Goal: Task Accomplishment & Management: Manage account settings

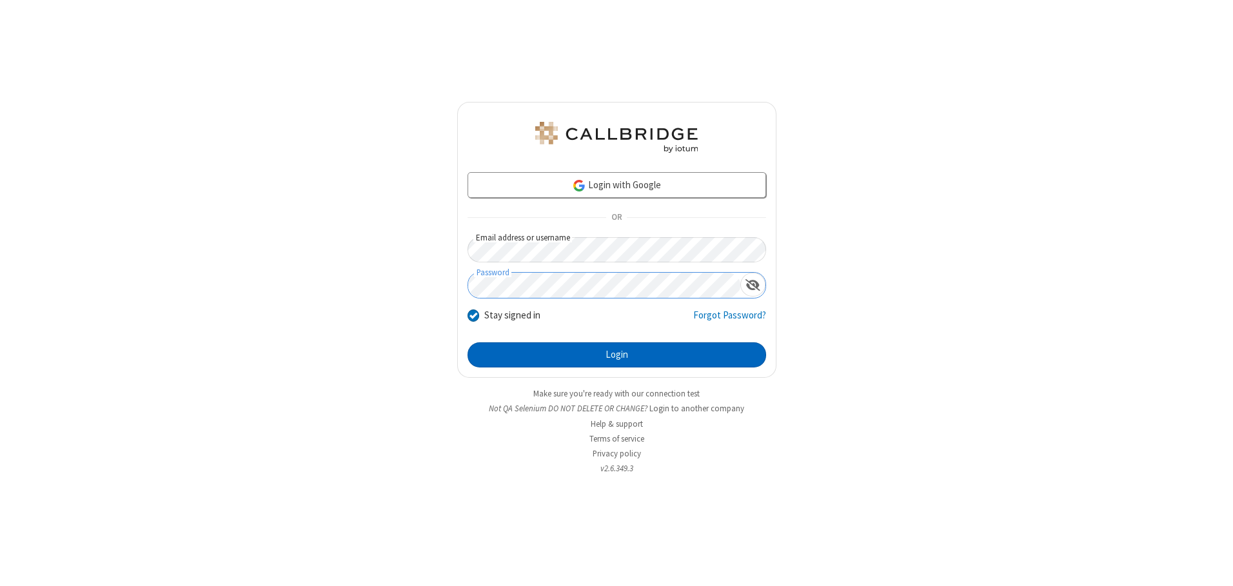
click at [616, 355] on button "Login" at bounding box center [616, 355] width 299 height 26
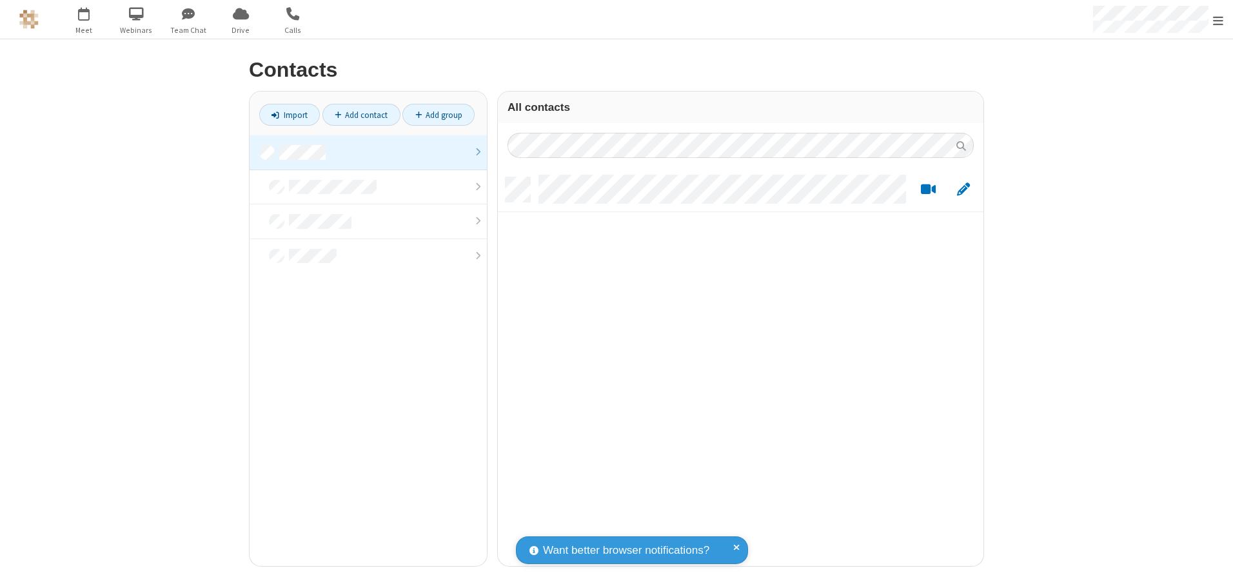
scroll to position [389, 476]
click at [368, 152] on link at bounding box center [368, 152] width 237 height 35
click at [438, 115] on link "Add group" at bounding box center [438, 115] width 72 height 22
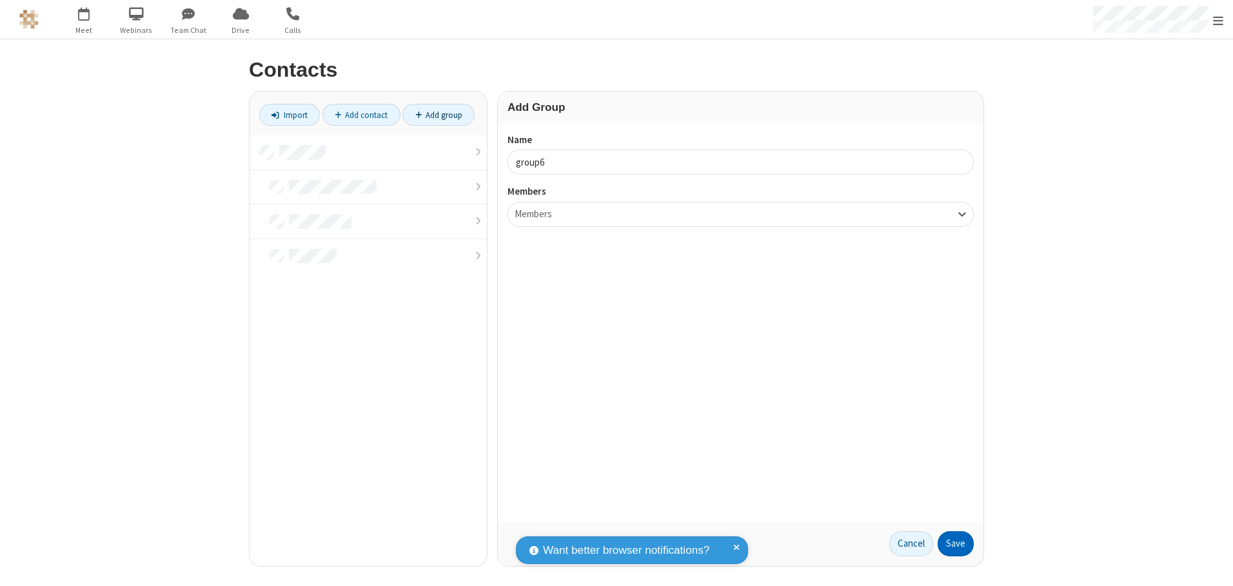
type input "group6"
click at [956, 544] on button "Save" at bounding box center [956, 544] width 36 height 26
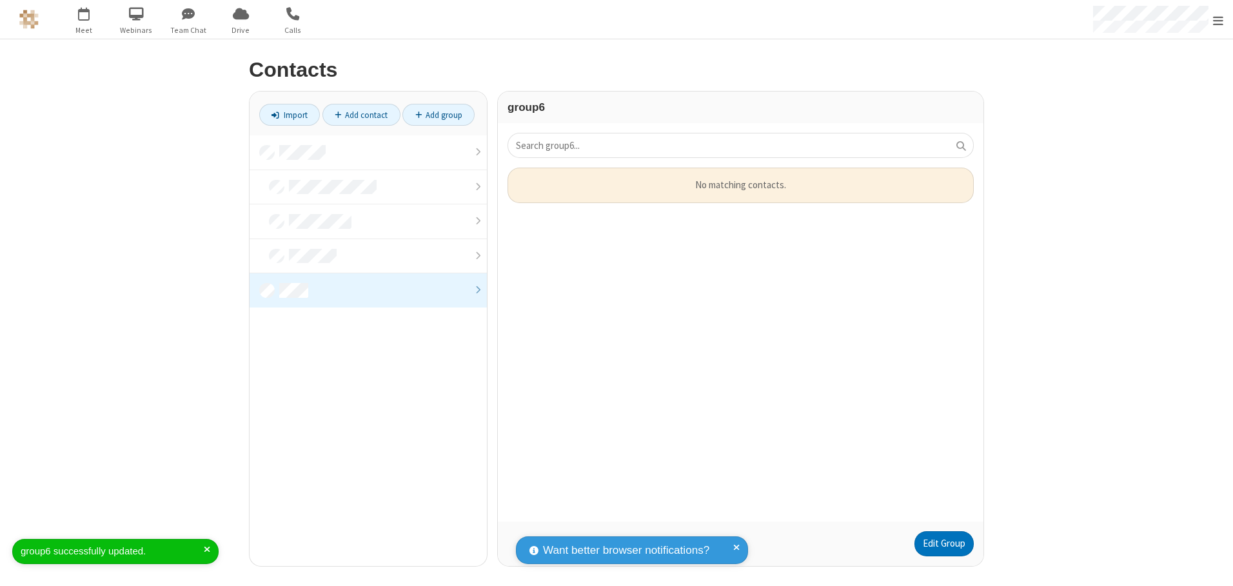
scroll to position [344, 476]
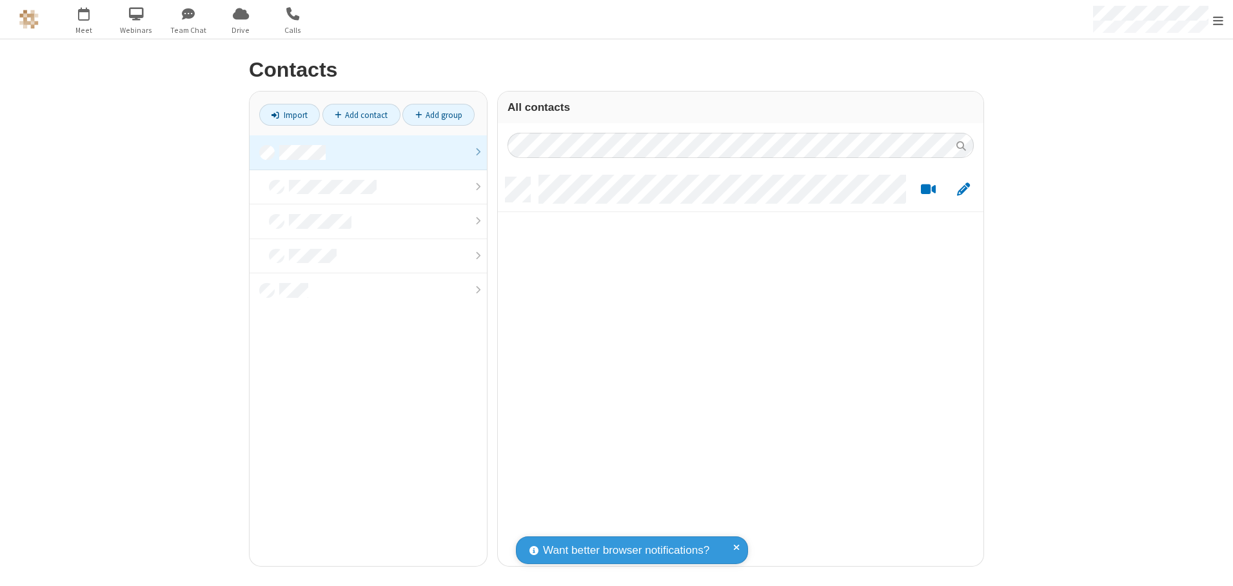
scroll to position [389, 476]
click at [368, 152] on link at bounding box center [368, 152] width 237 height 35
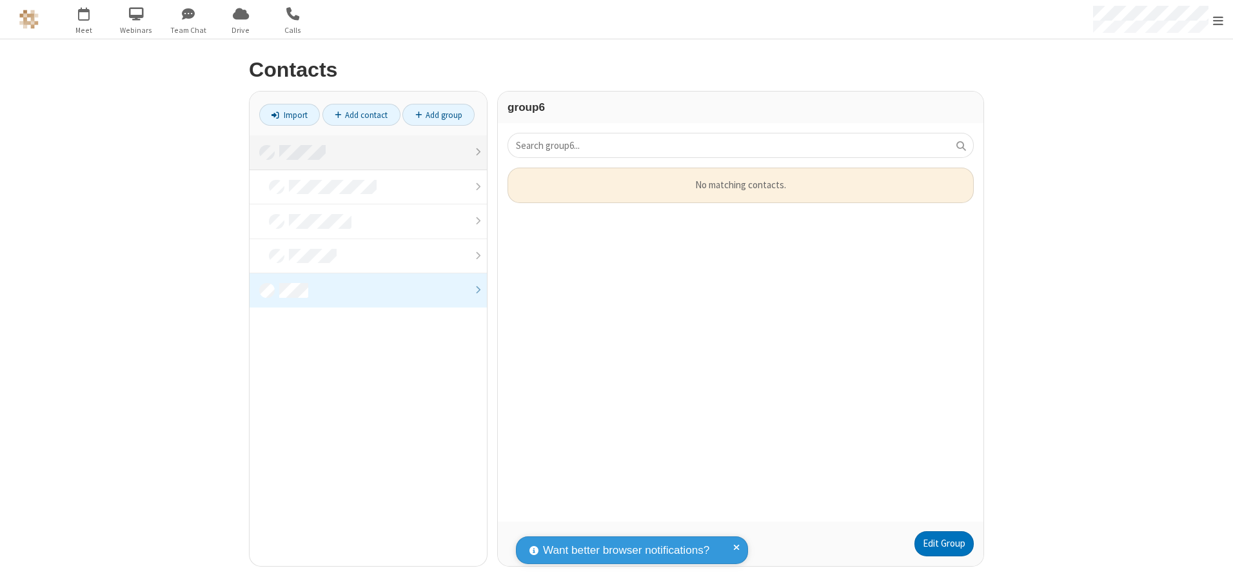
scroll to position [344, 476]
click at [943, 544] on link "Edit Group" at bounding box center [943, 544] width 59 height 26
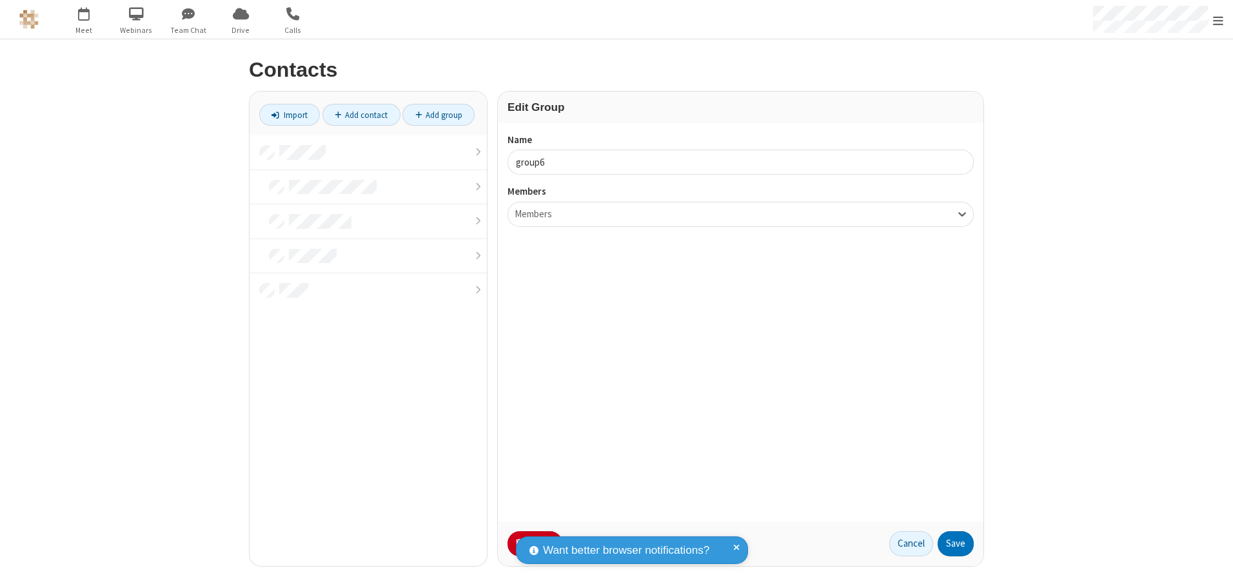
click at [0, 0] on button "No Thanks" at bounding box center [0, 0] width 0 height 0
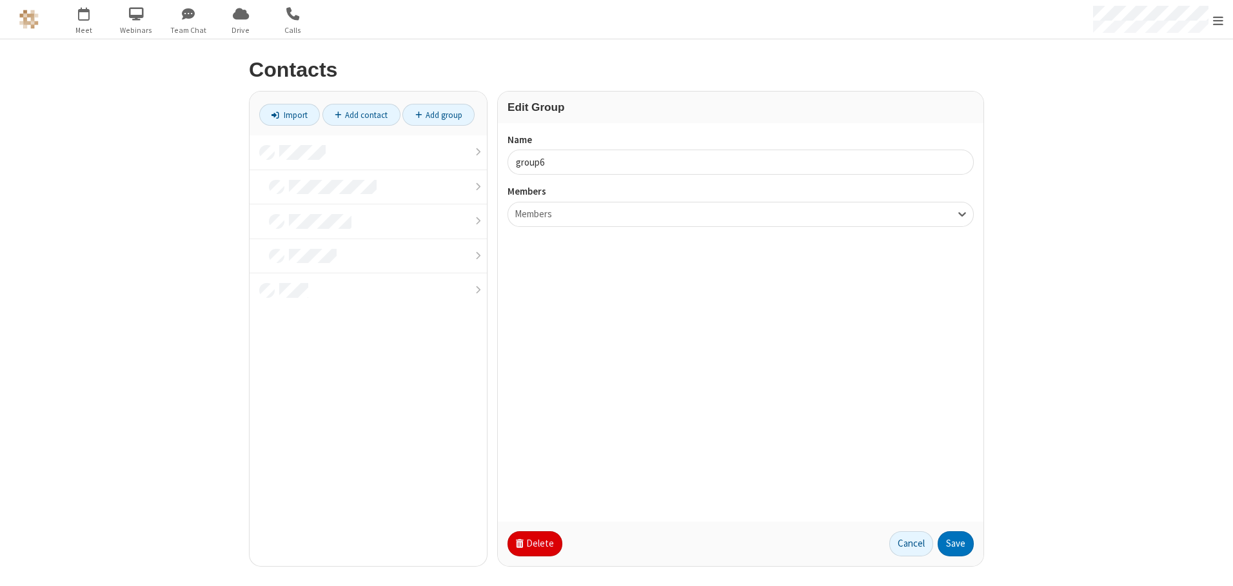
click at [533, 544] on button "Delete" at bounding box center [534, 544] width 55 height 26
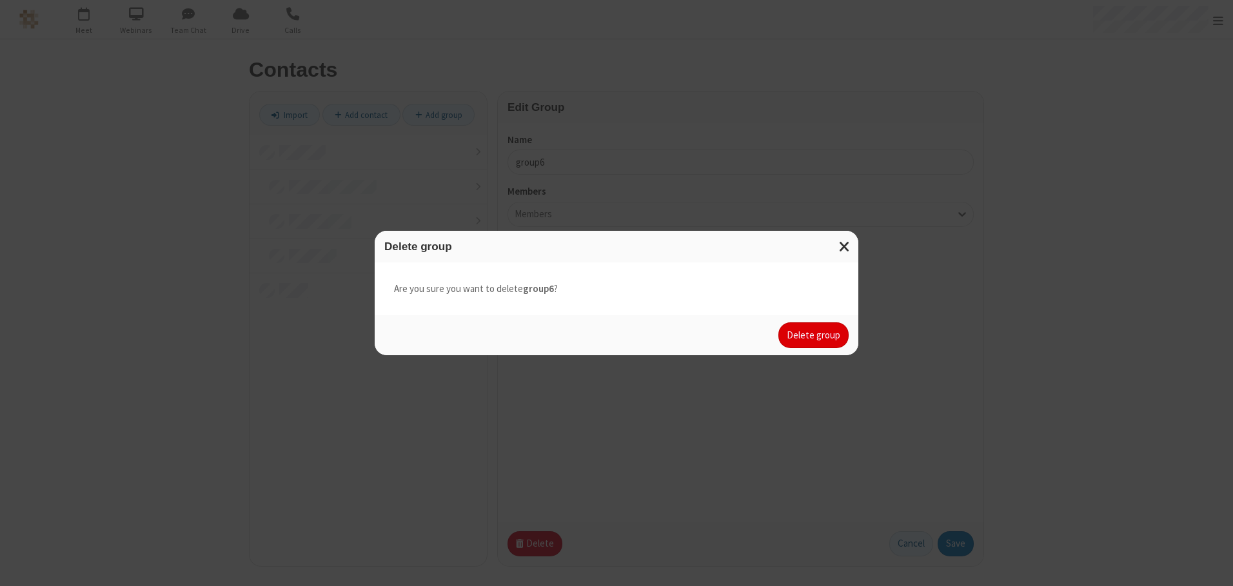
click at [814, 335] on button "Delete group" at bounding box center [813, 335] width 70 height 26
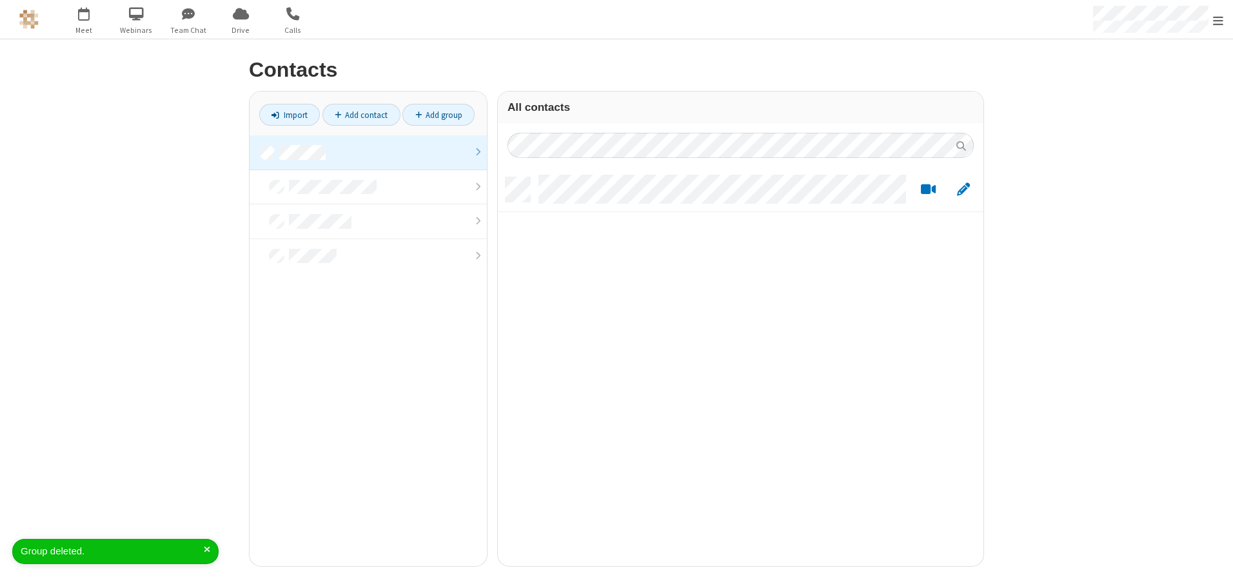
scroll to position [389, 476]
